Goal: Information Seeking & Learning: Check status

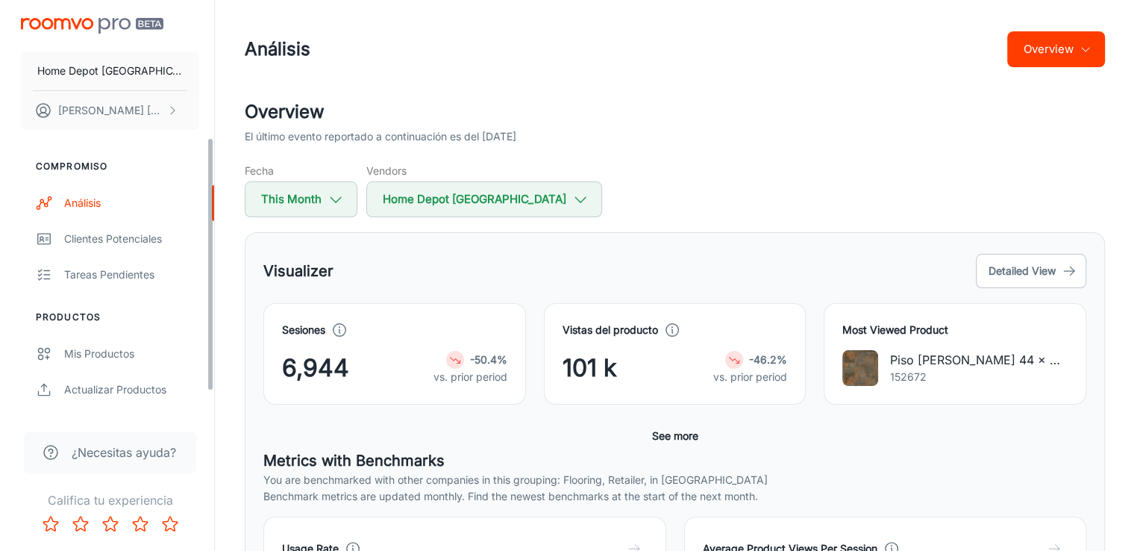
scroll to position [224, 0]
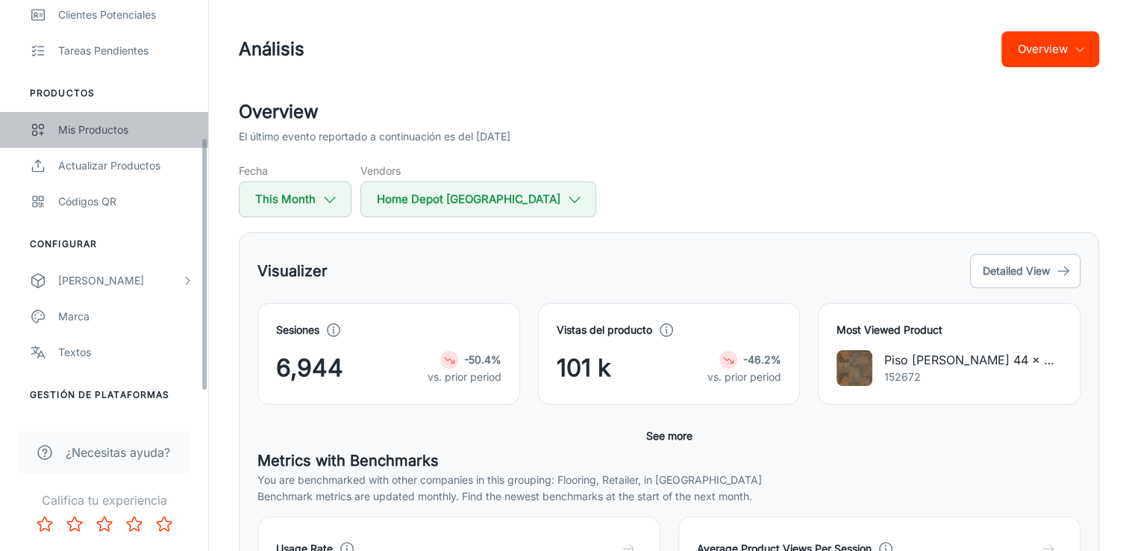
click at [103, 119] on link "Mis productos" at bounding box center [104, 130] width 208 height 36
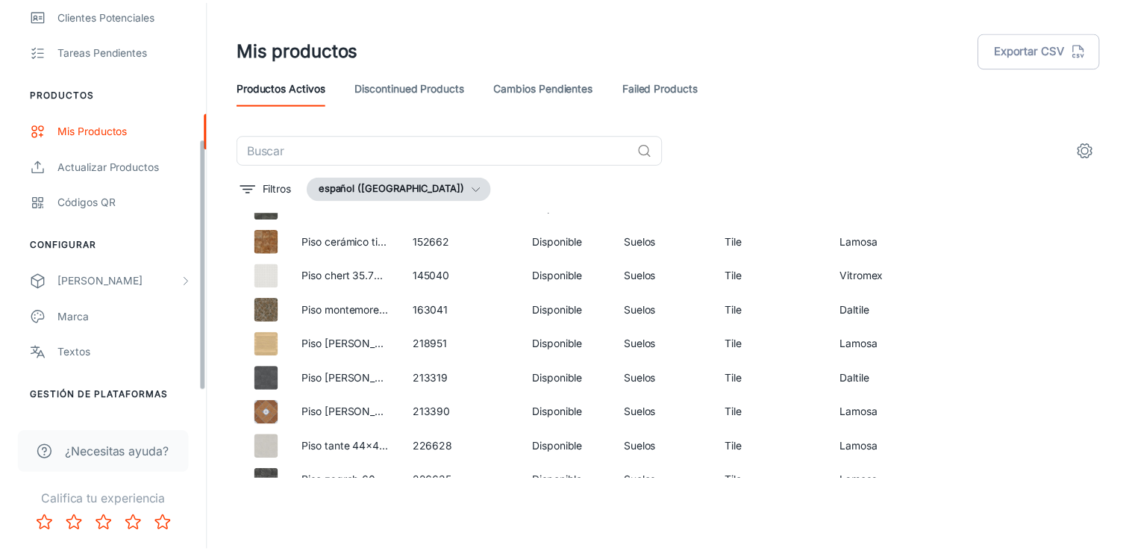
scroll to position [259, 0]
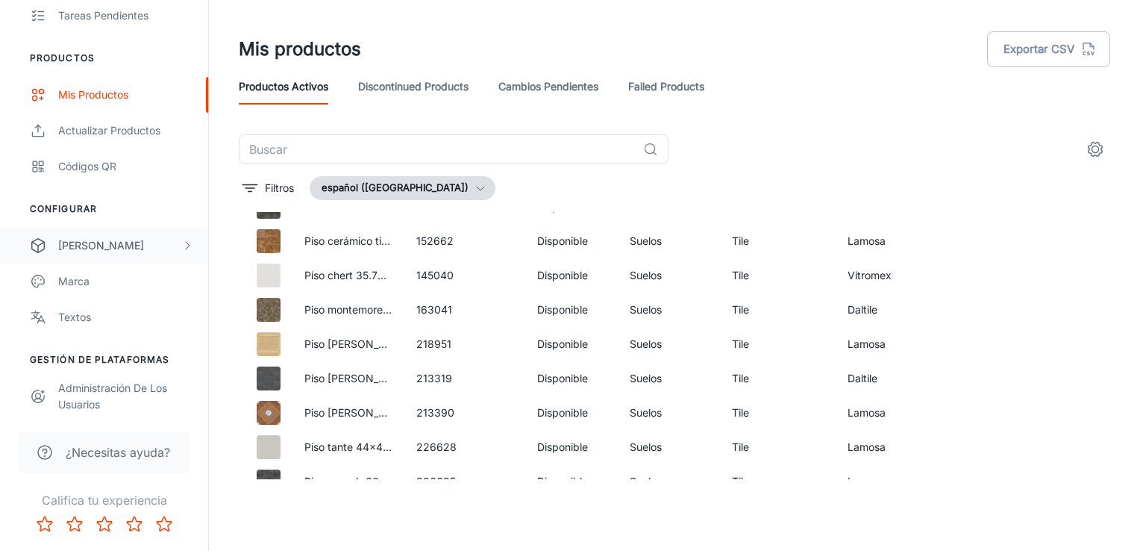
click at [93, 246] on div "[PERSON_NAME]" at bounding box center [119, 245] width 123 height 16
click at [92, 281] on div "My Rooms" at bounding box center [125, 281] width 135 height 16
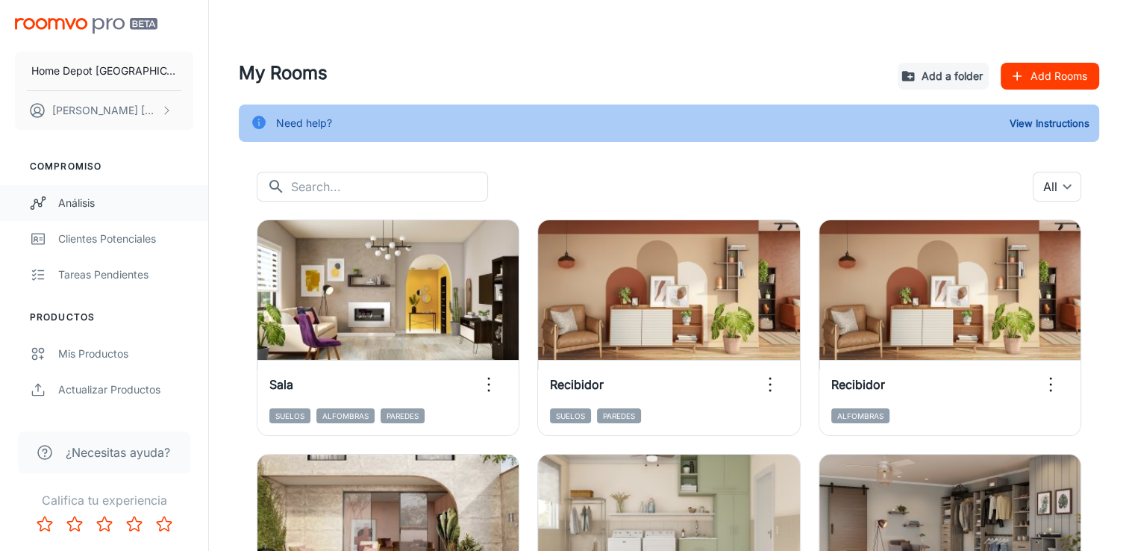
click at [81, 203] on div "Análisis" at bounding box center [125, 203] width 135 height 16
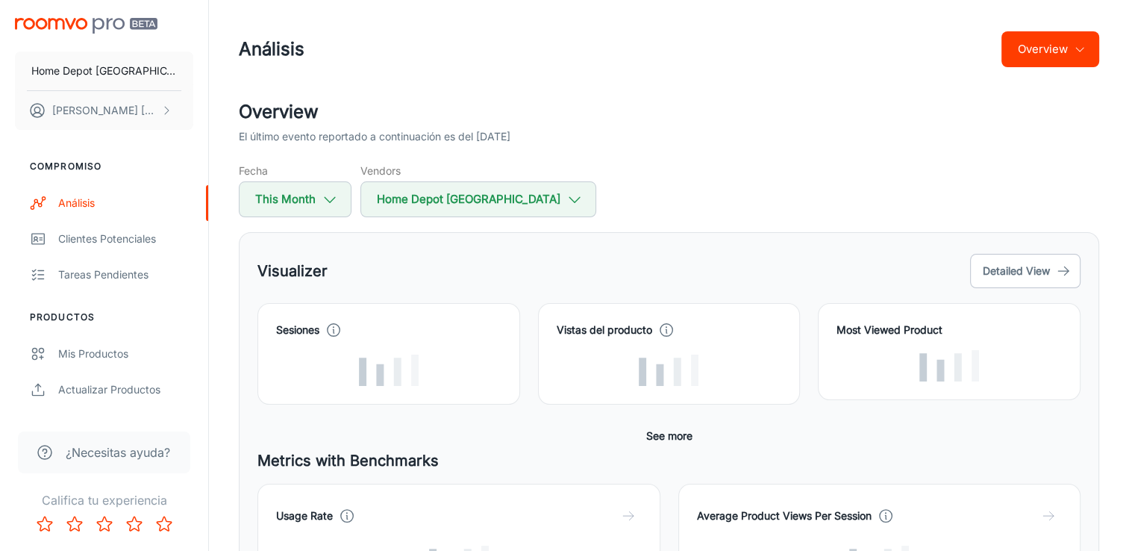
click at [716, 127] on div "Overview El último evento reportado a continuación es del [DATE]" at bounding box center [669, 121] width 860 height 46
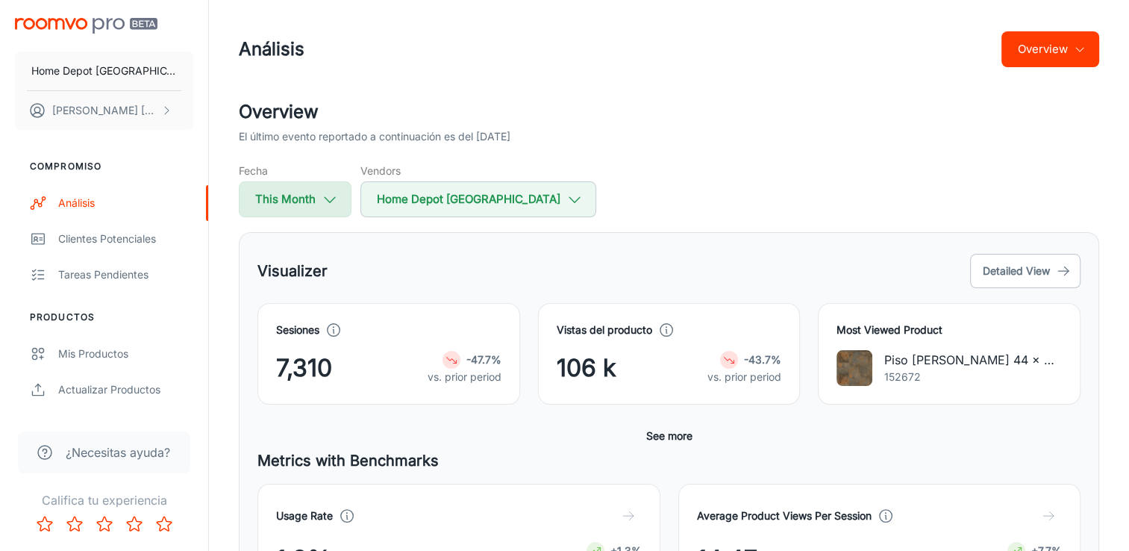
click at [289, 190] on button "This Month" at bounding box center [295, 199] width 113 height 36
select select "7"
select select "2025"
select select "7"
select select "2025"
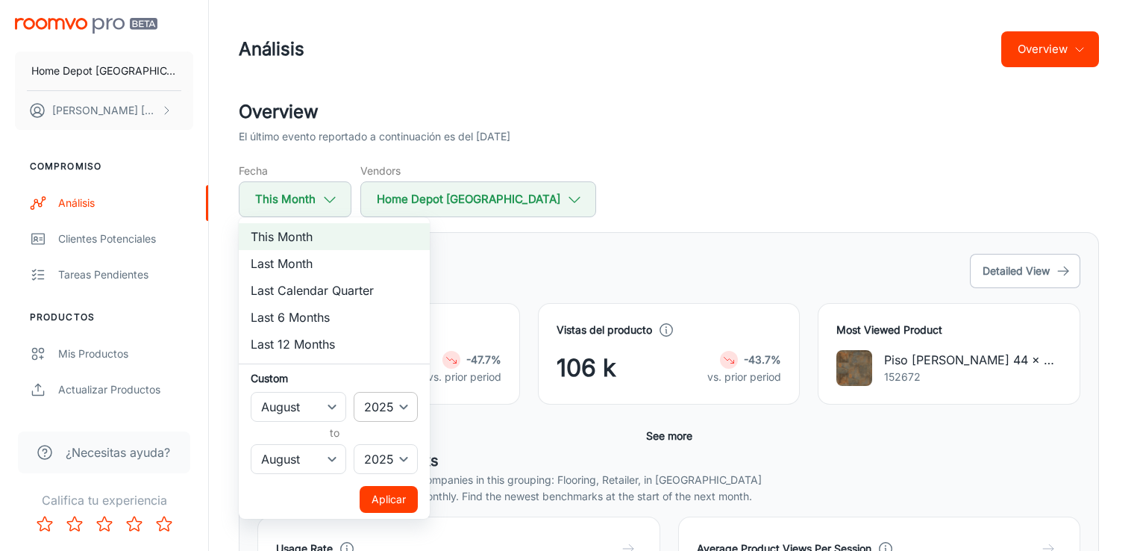
click at [413, 400] on select "2022 2023 2024 2025" at bounding box center [386, 407] width 64 height 30
select select "2022"
click at [354, 392] on select "2022 2023 2024 2025" at bounding box center [386, 407] width 64 height 30
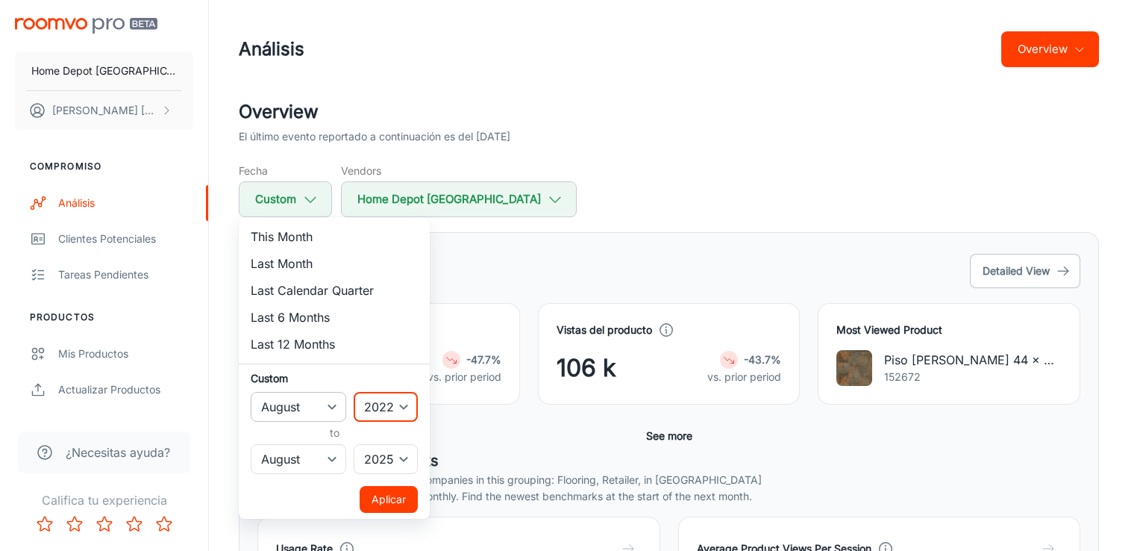
click at [308, 413] on select "January February March April May June July August September October November De…" at bounding box center [299, 407] width 96 height 30
select select "0"
click at [251, 392] on select "January February March April May June July August September October November De…" at bounding box center [299, 407] width 96 height 30
click at [395, 494] on button "Aplicar" at bounding box center [389, 499] width 58 height 27
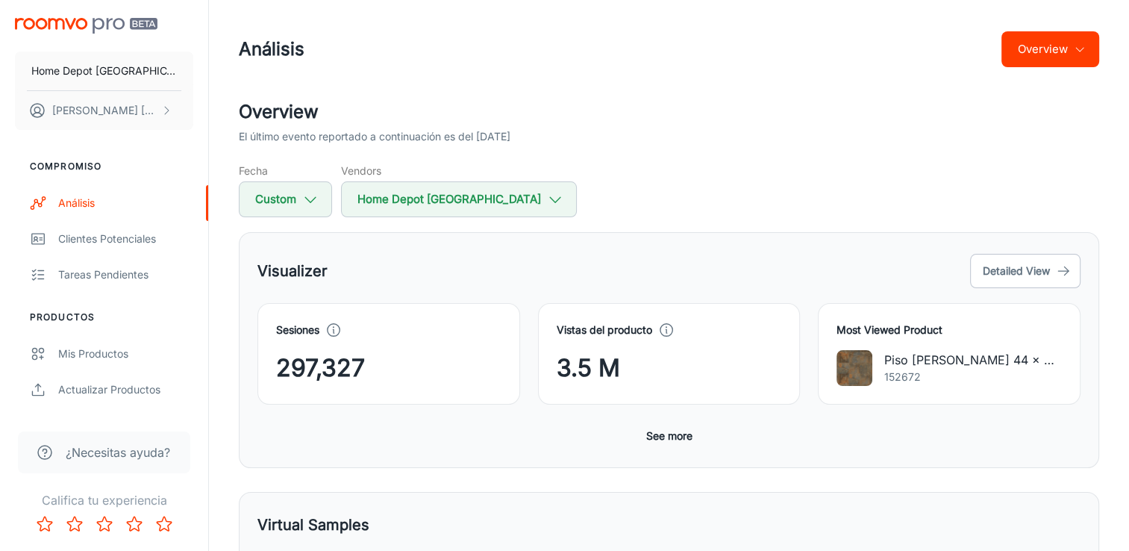
click at [672, 175] on div "Fecha Custom Vendors Home Depot [GEOGRAPHIC_DATA]" at bounding box center [669, 190] width 860 height 54
click at [924, 445] on div "Sesiones 297,327 Vistas del producto 3.5 M Most Viewed Product Piso [PERSON_NAM…" at bounding box center [668, 376] width 823 height 146
click at [819, 445] on div "Sesiones 297,327 Vistas del producto 3.5 M Most Viewed Product Piso [PERSON_NAM…" at bounding box center [668, 376] width 823 height 146
click at [1006, 273] on button "Detailed View" at bounding box center [1025, 271] width 110 height 34
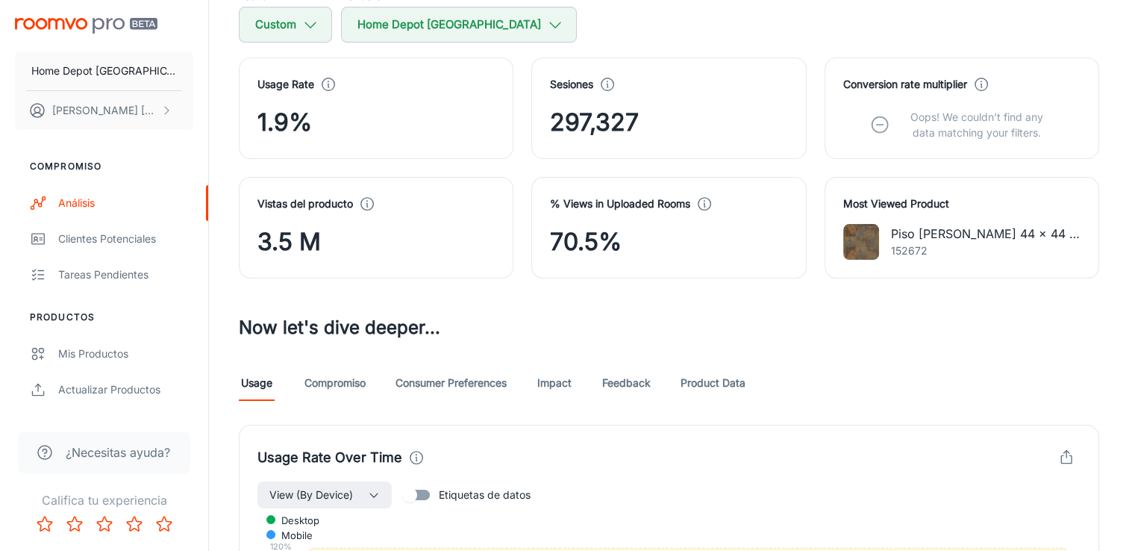
scroll to position [149, 0]
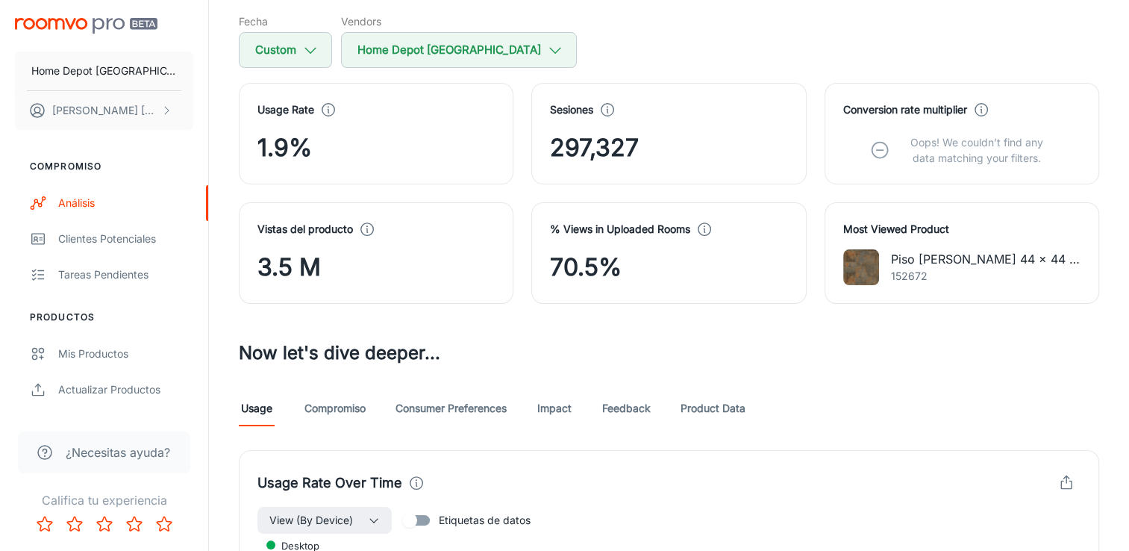
click at [612, 355] on h3 "Now let's dive deeper..." at bounding box center [669, 352] width 860 height 27
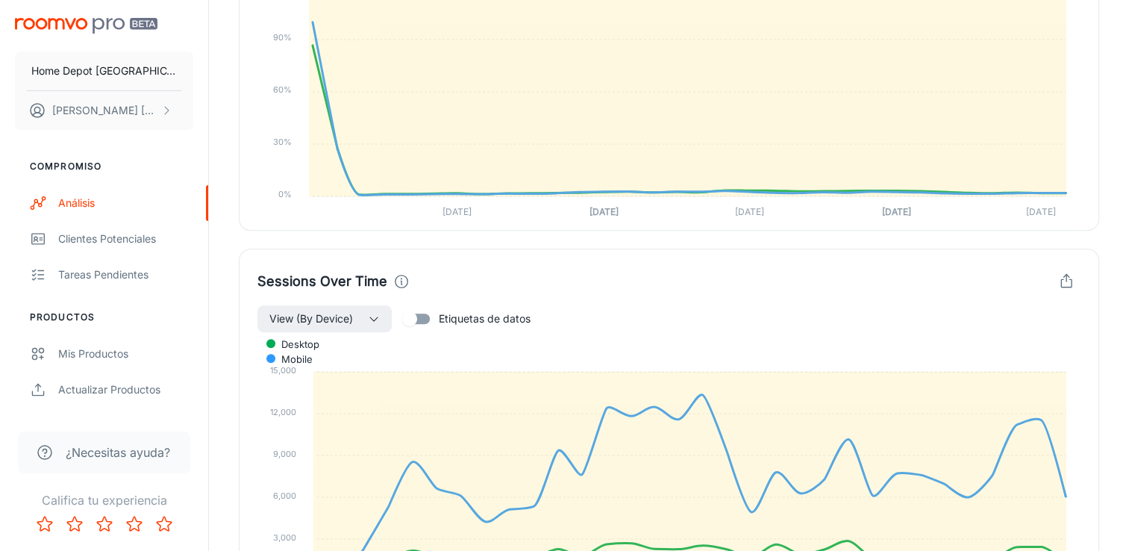
scroll to position [287, 0]
